Goal: Transaction & Acquisition: Purchase product/service

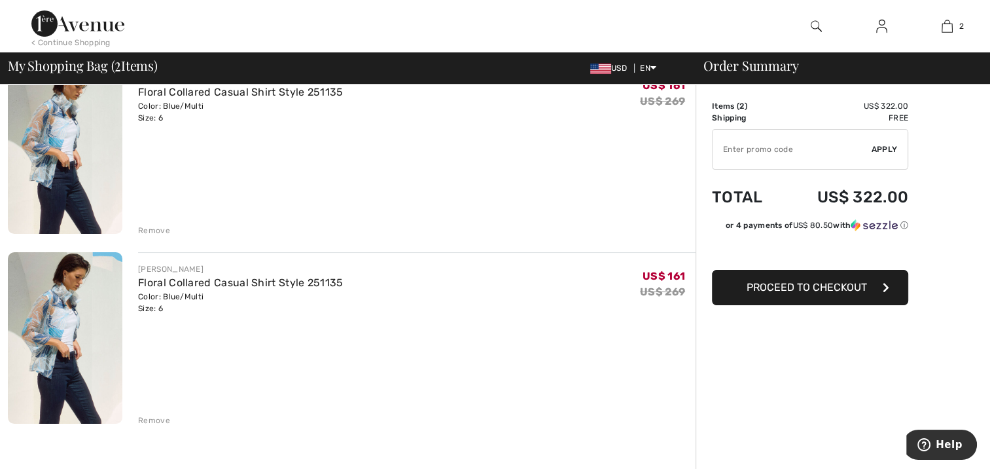
scroll to position [132, 0]
click at [151, 416] on div "Remove" at bounding box center [154, 419] width 32 height 12
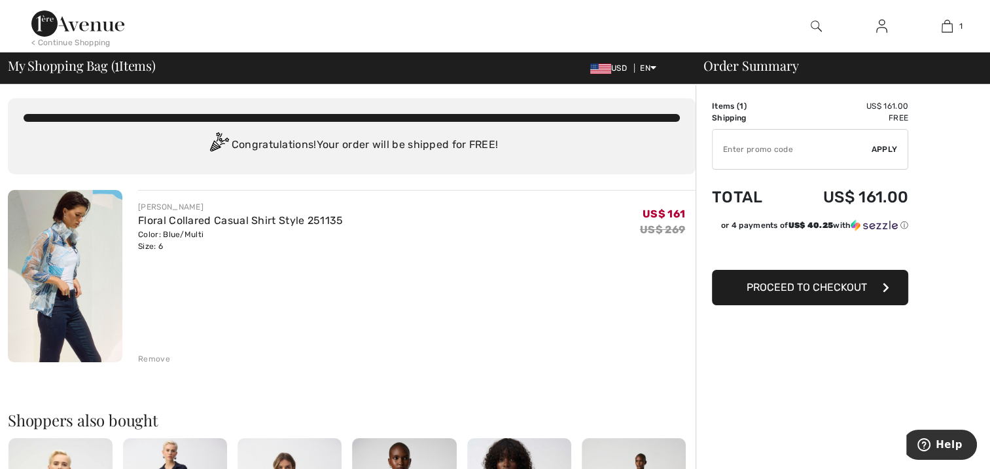
scroll to position [0, 0]
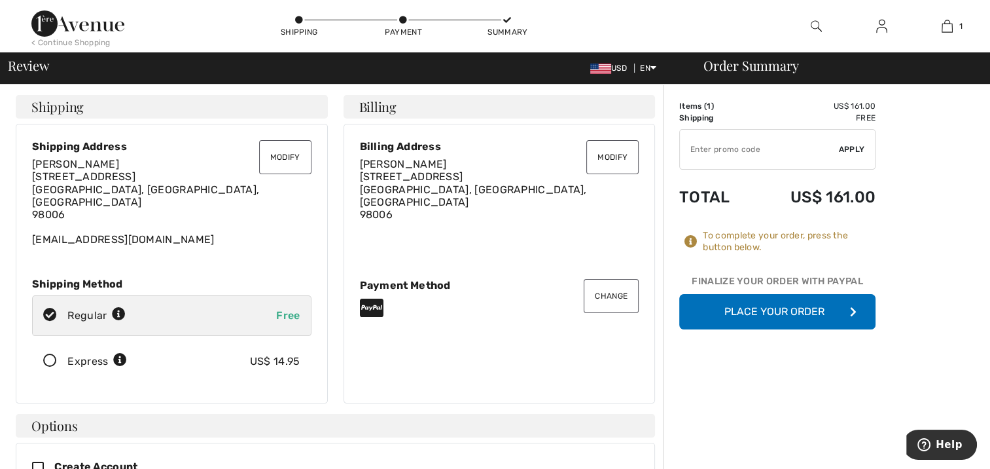
click at [759, 314] on button "Place Your Order" at bounding box center [777, 311] width 196 height 35
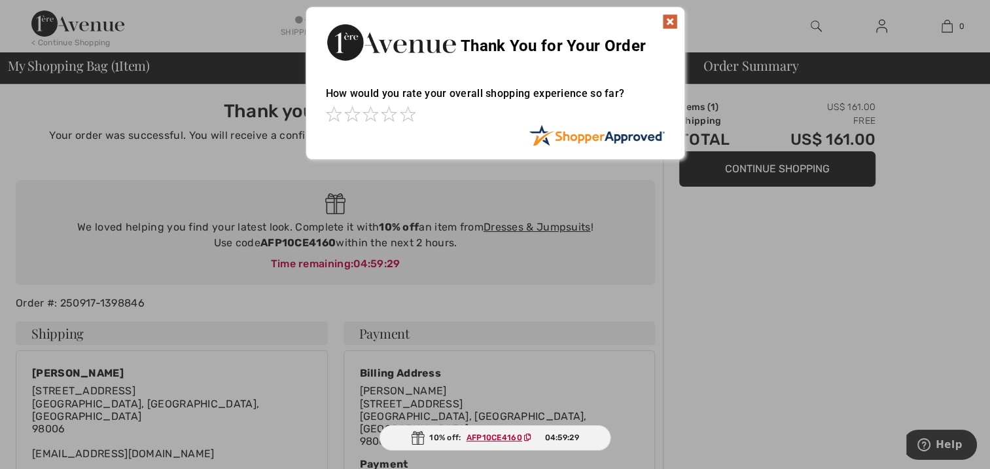
click at [673, 18] on img at bounding box center [670, 22] width 16 height 16
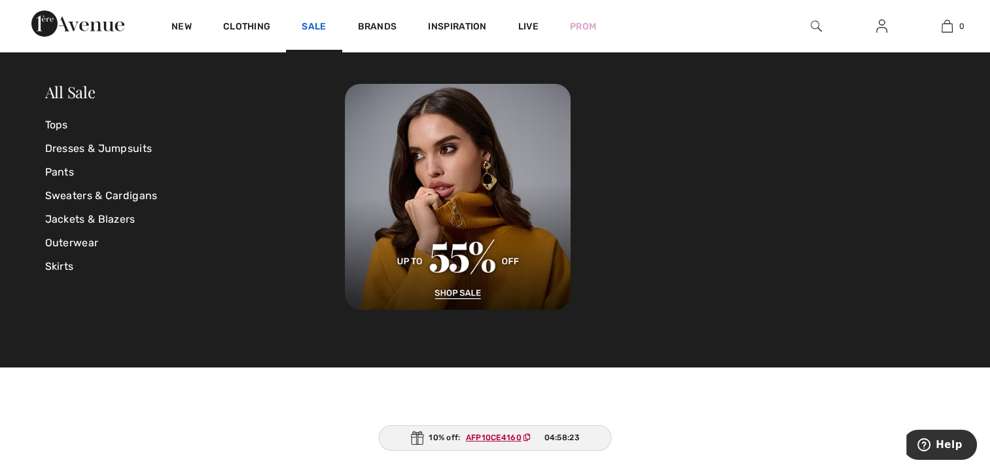
click at [308, 27] on link "Sale" at bounding box center [314, 28] width 24 height 14
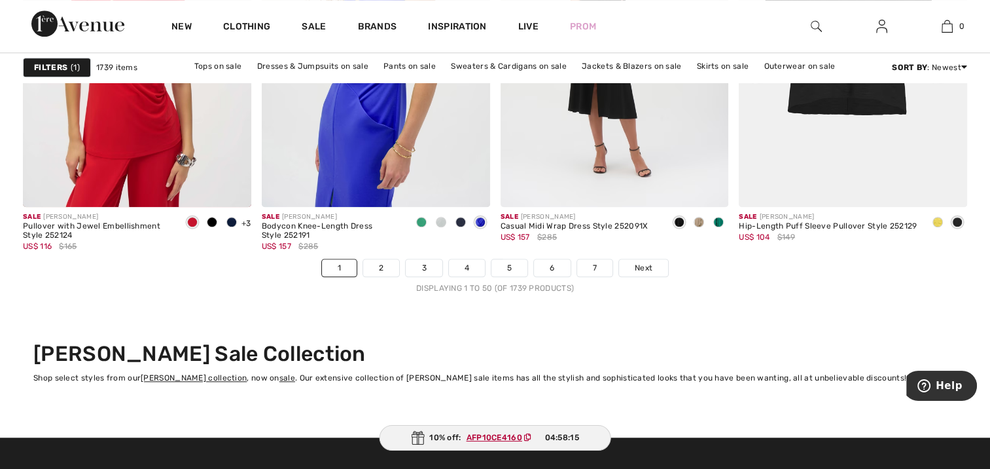
scroll to position [6104, 0]
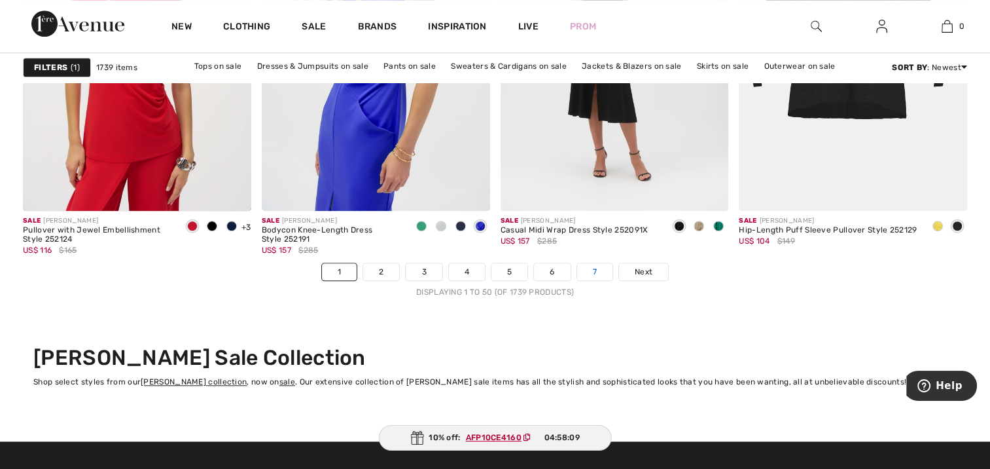
click at [598, 267] on link "7" at bounding box center [594, 271] width 35 height 17
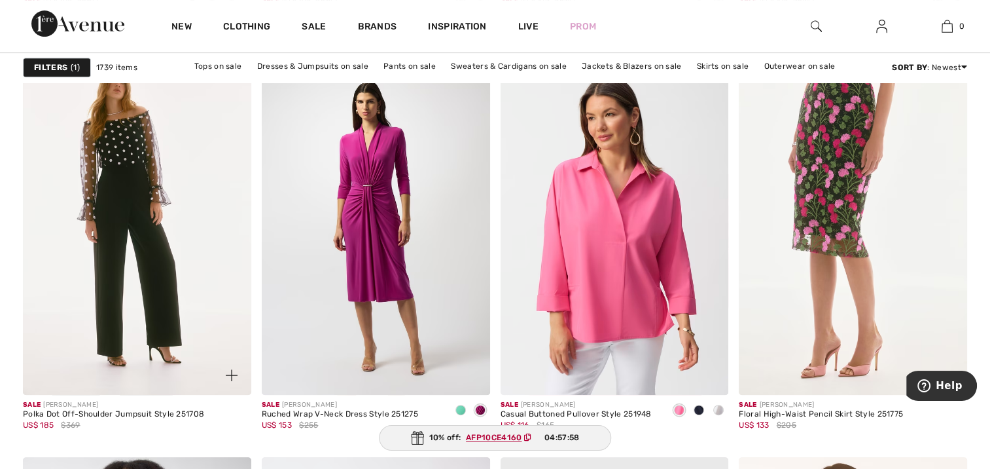
click at [118, 302] on img at bounding box center [137, 223] width 228 height 342
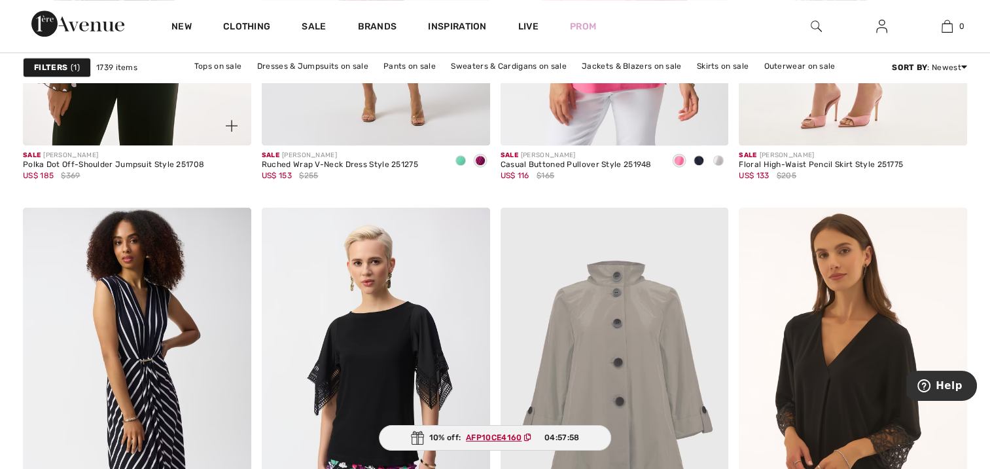
scroll to position [5798, 0]
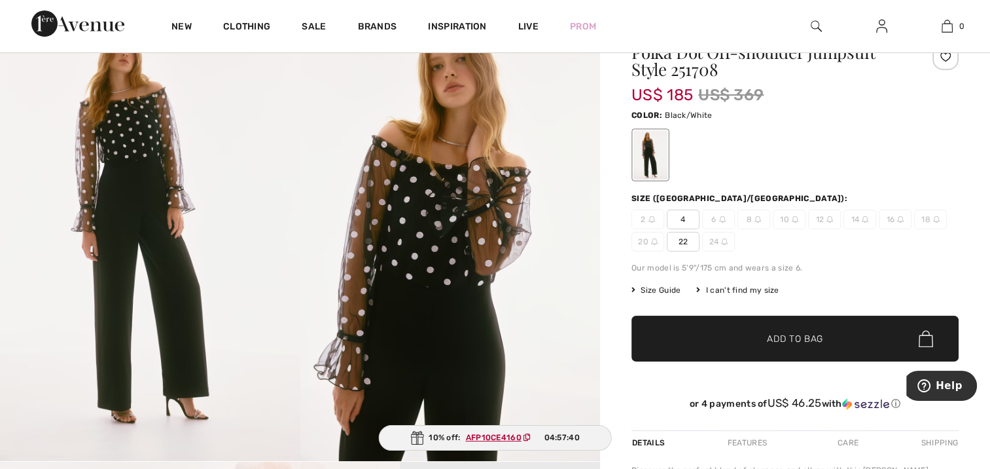
scroll to position [62, 0]
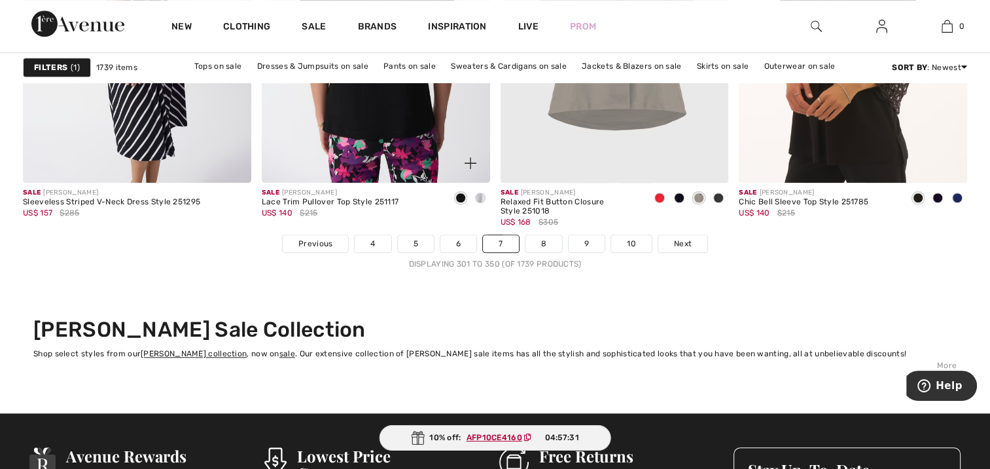
scroll to position [6131, 0]
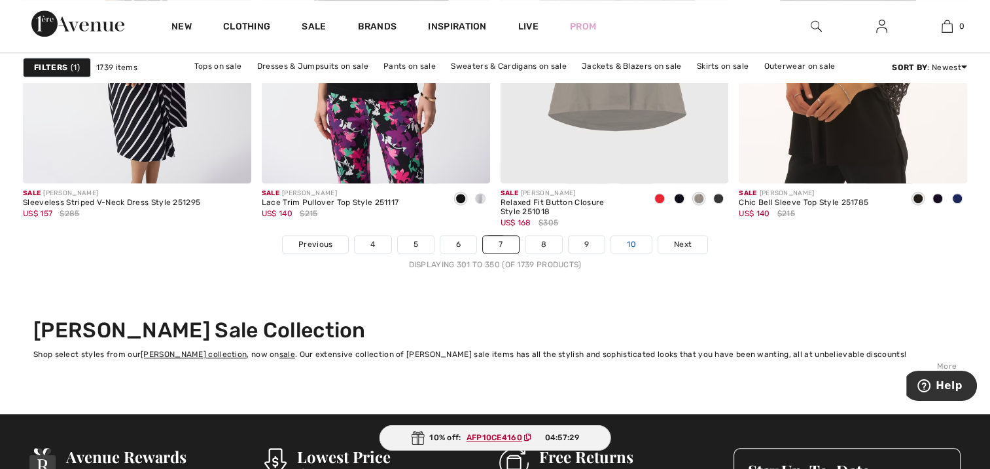
click at [630, 247] on link "10" at bounding box center [631, 244] width 41 height 17
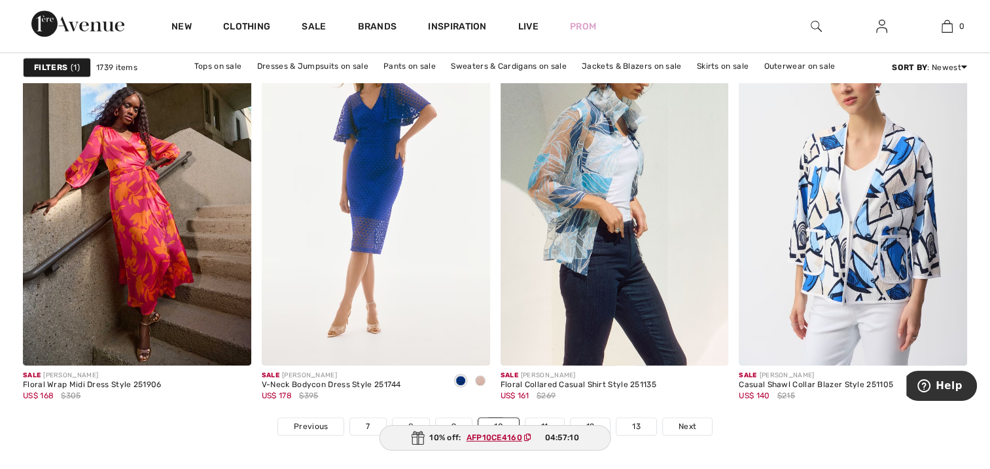
scroll to position [5951, 0]
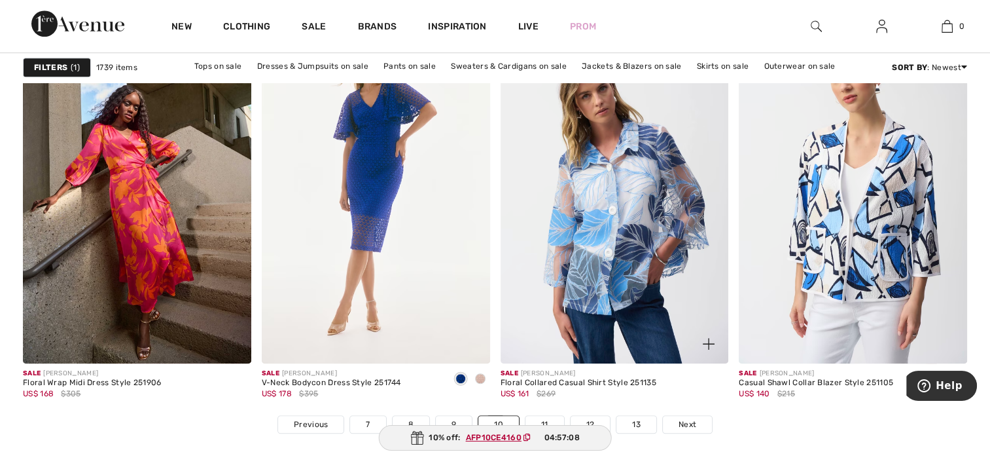
click at [641, 272] on img at bounding box center [615, 192] width 228 height 342
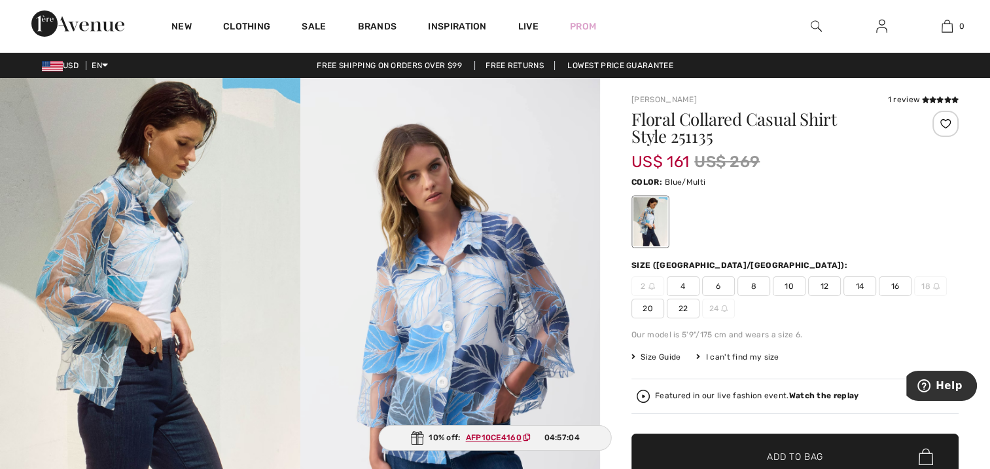
click at [824, 397] on strong "Watch the replay" at bounding box center [824, 395] width 70 height 9
